Goal: Information Seeking & Learning: Find specific fact

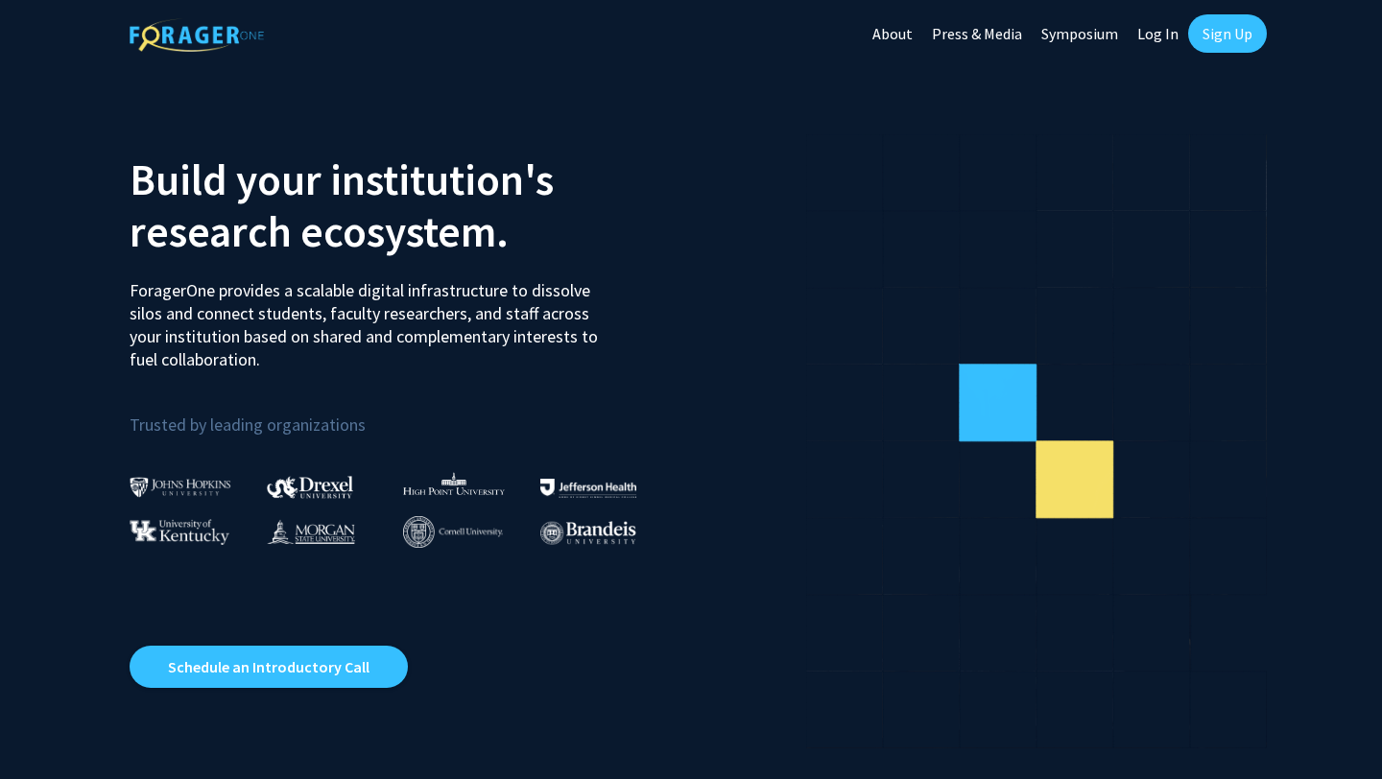
click at [1158, 29] on link "Log In" at bounding box center [1157, 33] width 60 height 67
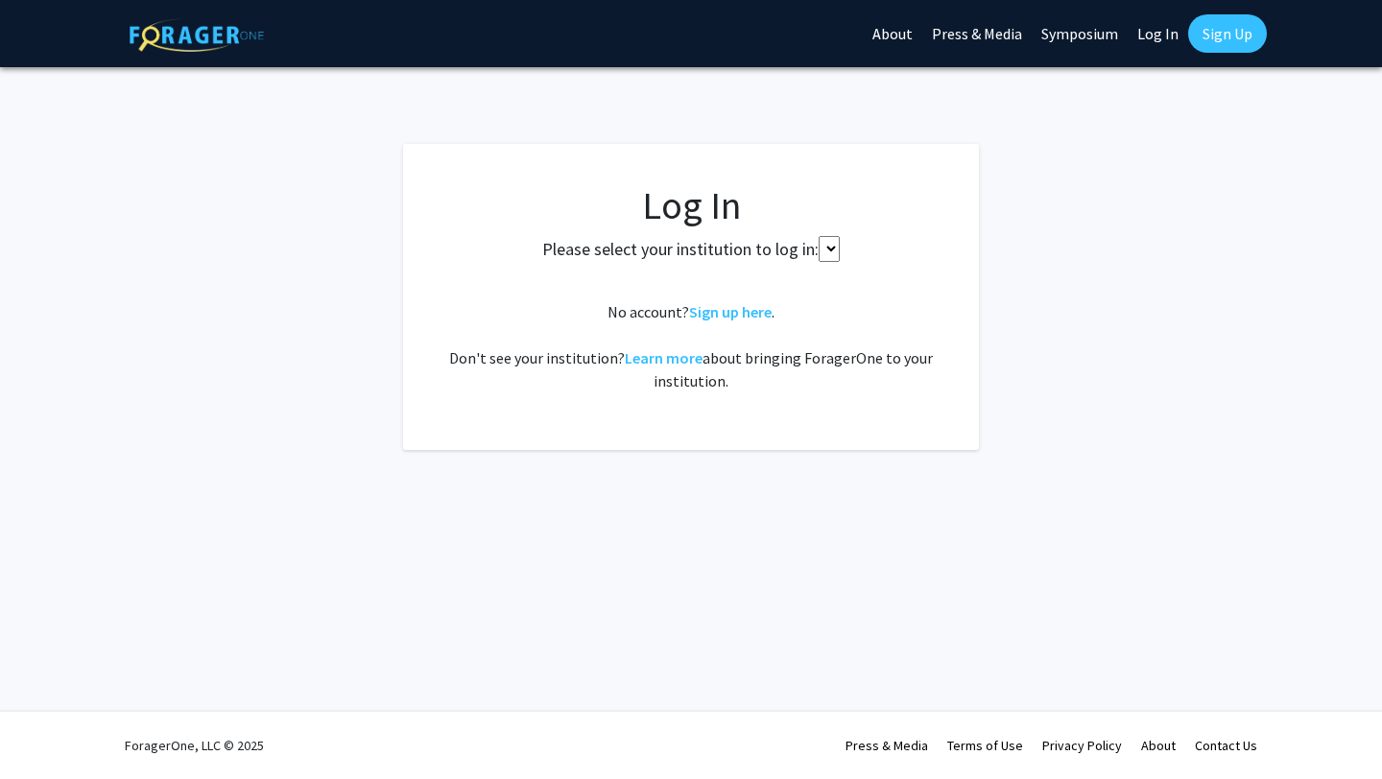
select select
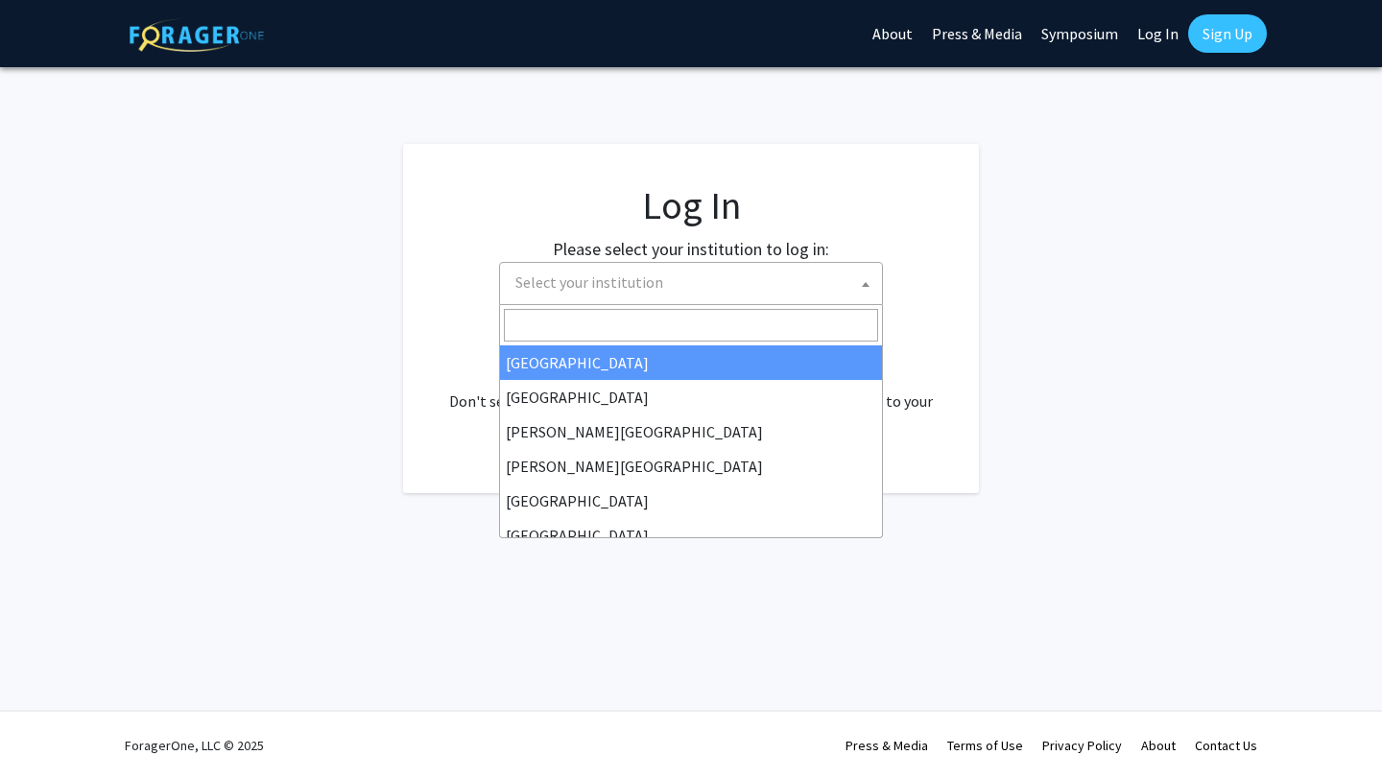
click at [703, 294] on span "Select your institution" at bounding box center [695, 282] width 374 height 39
type input "[PERSON_NAME]"
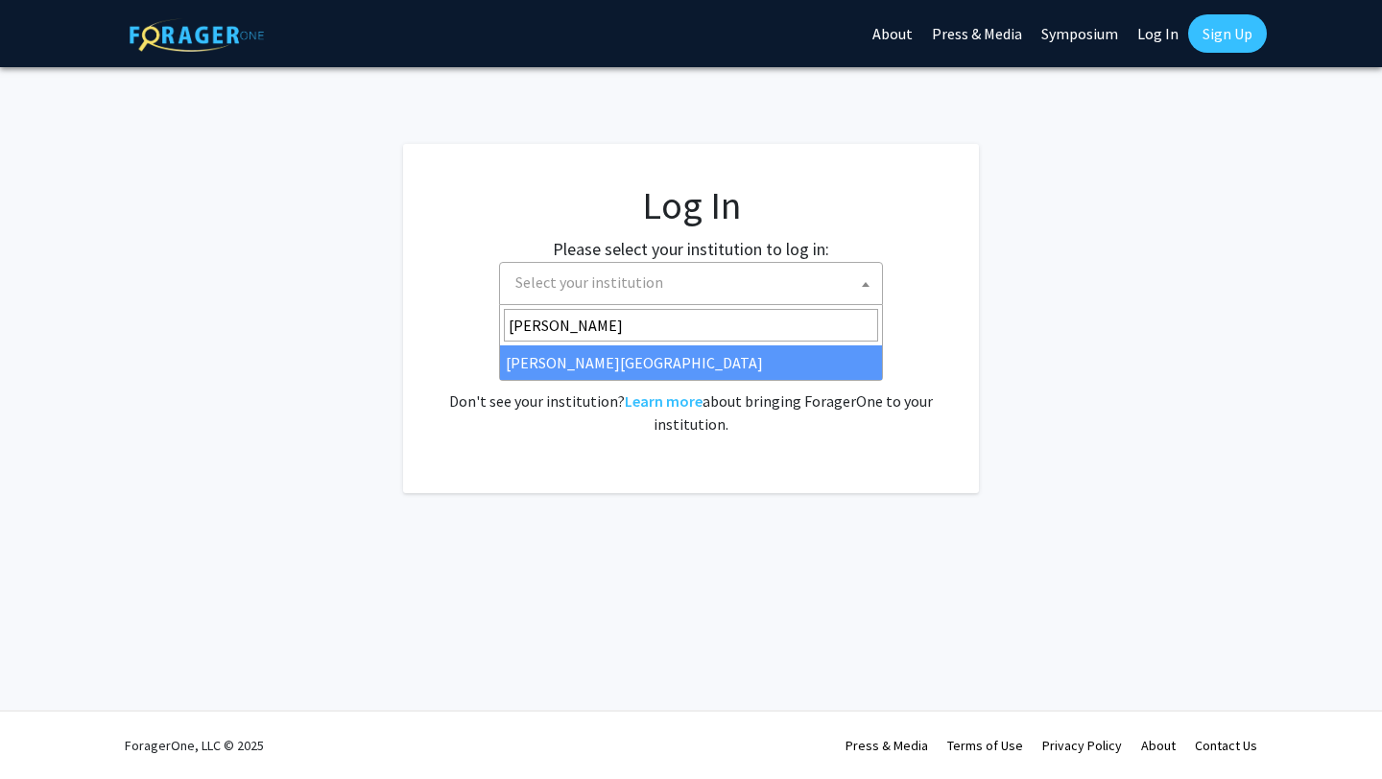
select select "24"
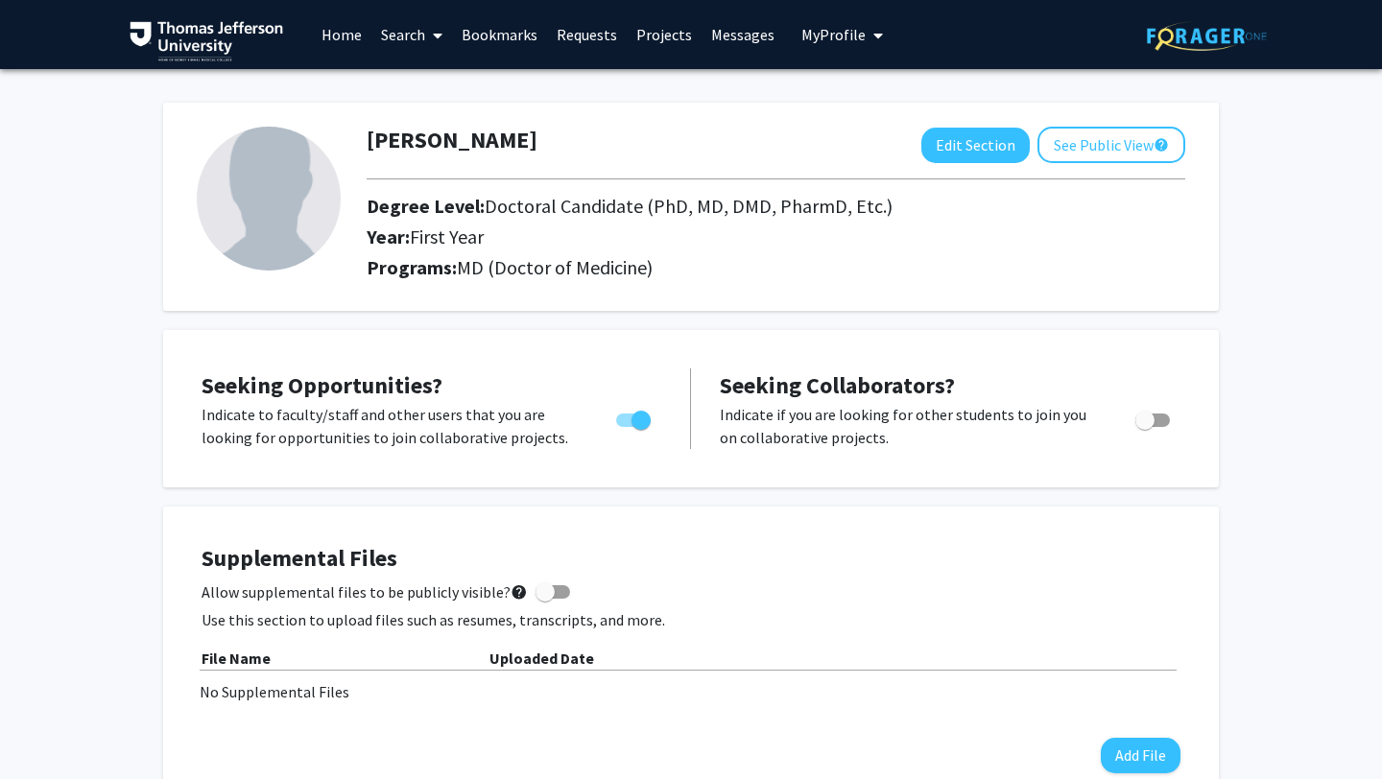
click at [415, 34] on link "Search" at bounding box center [411, 34] width 81 height 67
click at [429, 84] on span "Faculty/Staff" at bounding box center [441, 88] width 141 height 38
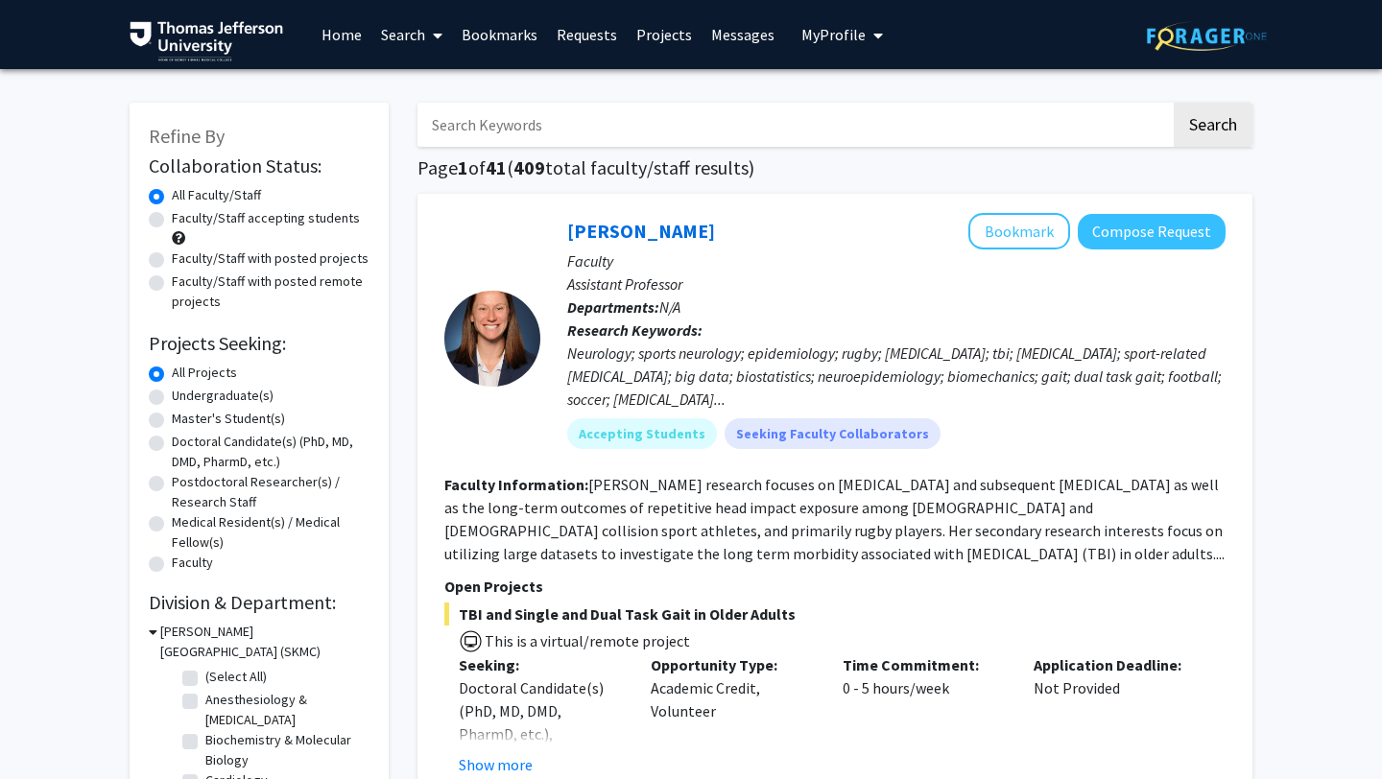
click at [714, 135] on input "Search Keywords" at bounding box center [793, 125] width 753 height 44
type input "tholey"
click at [1173, 103] on button "Search" at bounding box center [1212, 125] width 79 height 44
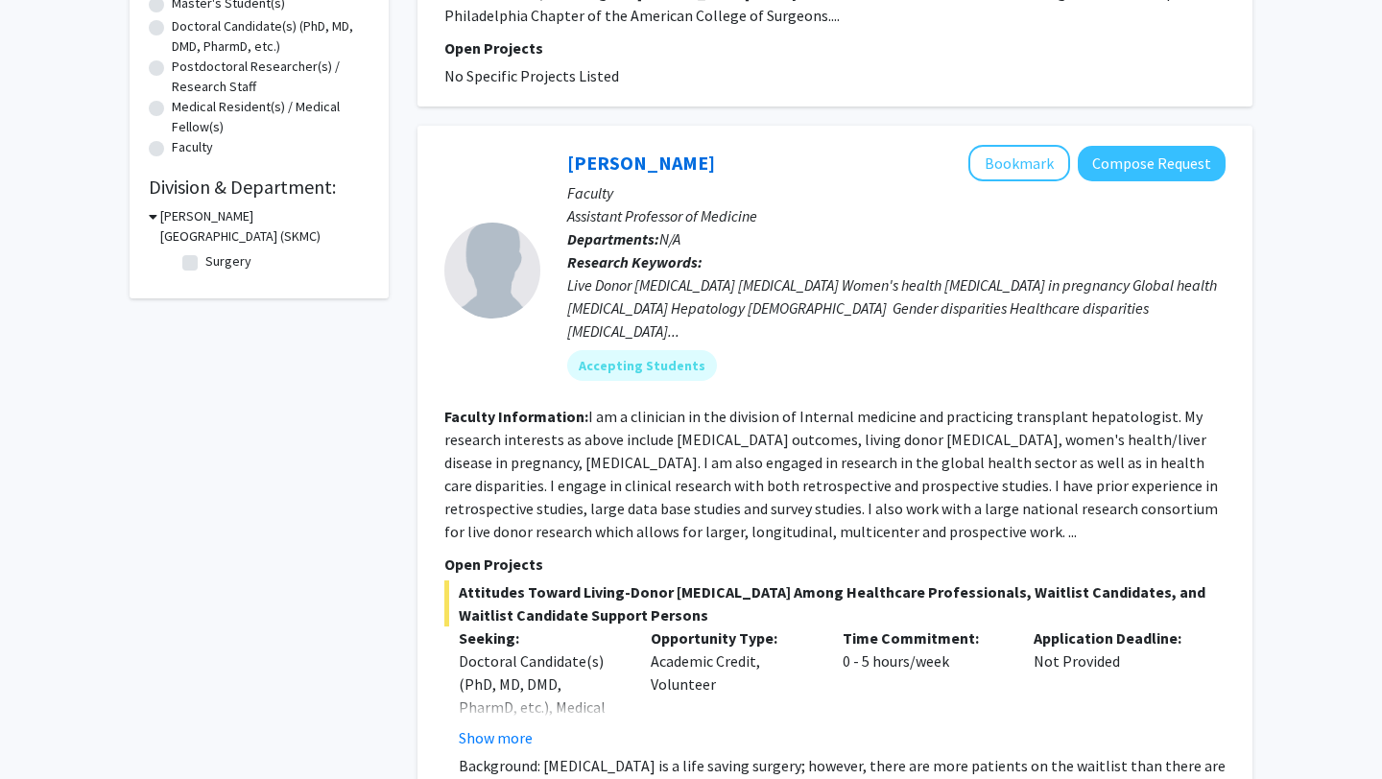
scroll to position [420, 0]
